Goal: Task Accomplishment & Management: Complete application form

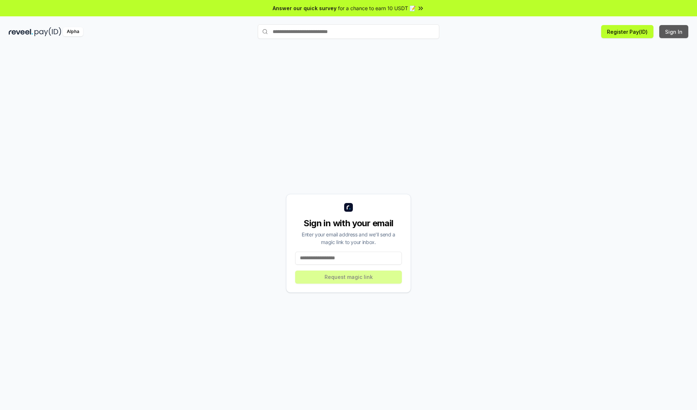
click at [674, 32] on button "Sign In" at bounding box center [673, 31] width 29 height 13
type input "**********"
click at [348, 277] on button "Request magic link" at bounding box center [348, 276] width 107 height 13
